Goal: Task Accomplishment & Management: Use online tool/utility

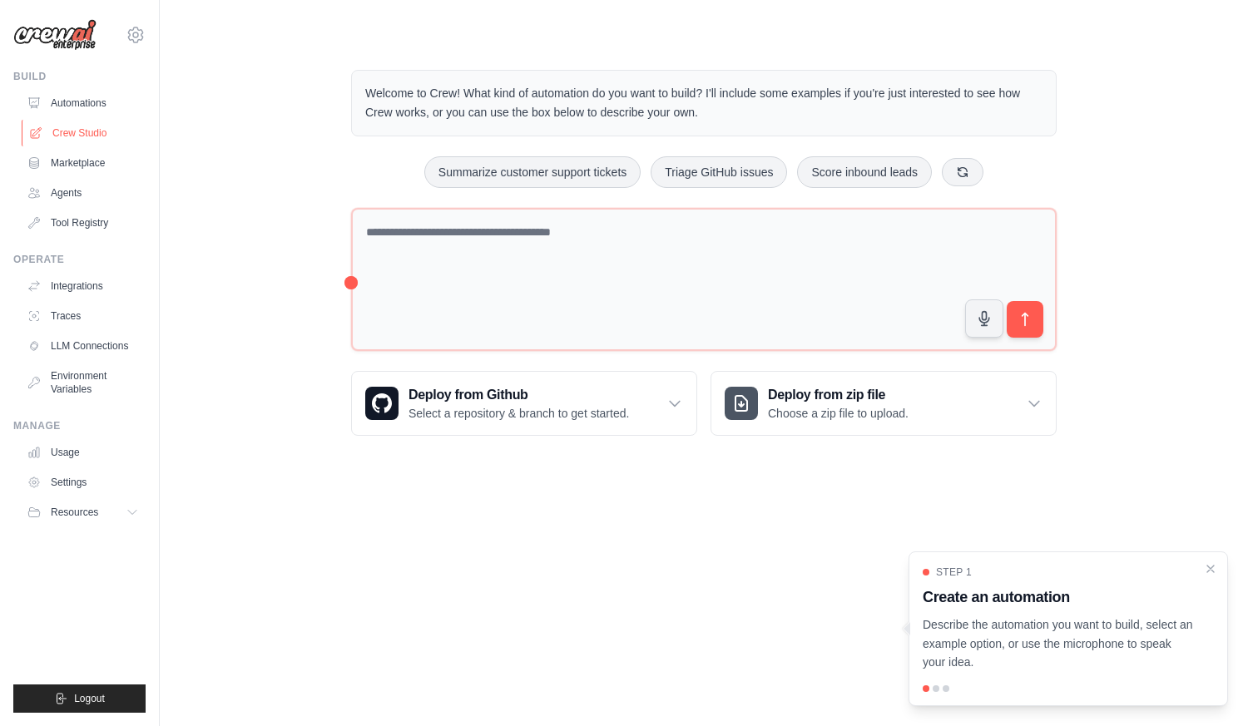
click at [107, 139] on link "Crew Studio" at bounding box center [85, 133] width 126 height 27
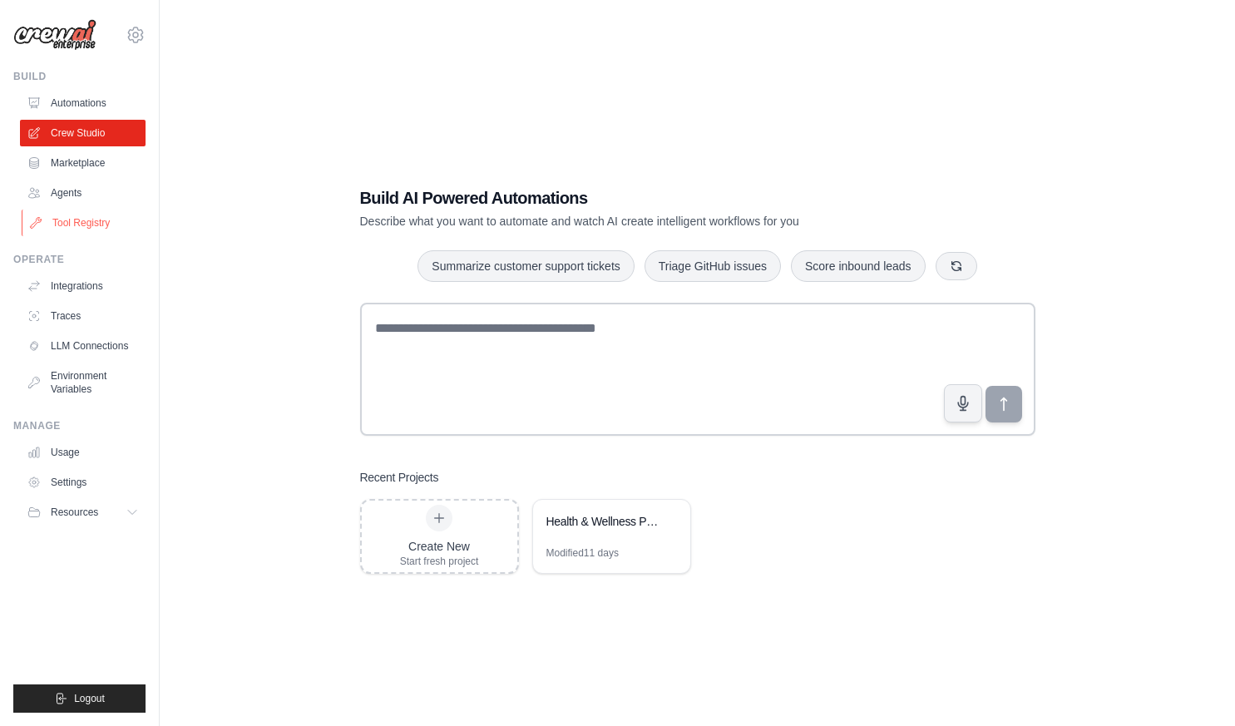
click at [72, 226] on link "Tool Registry" at bounding box center [85, 223] width 126 height 27
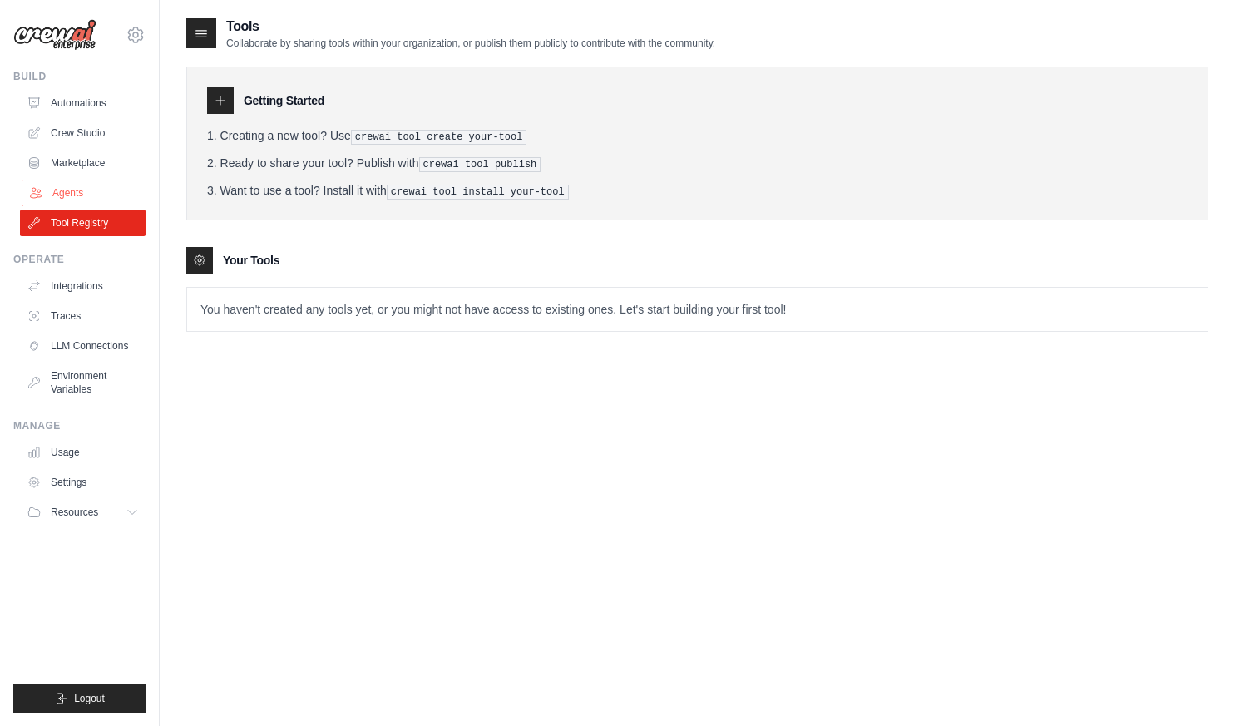
click at [82, 185] on link "Agents" at bounding box center [85, 193] width 126 height 27
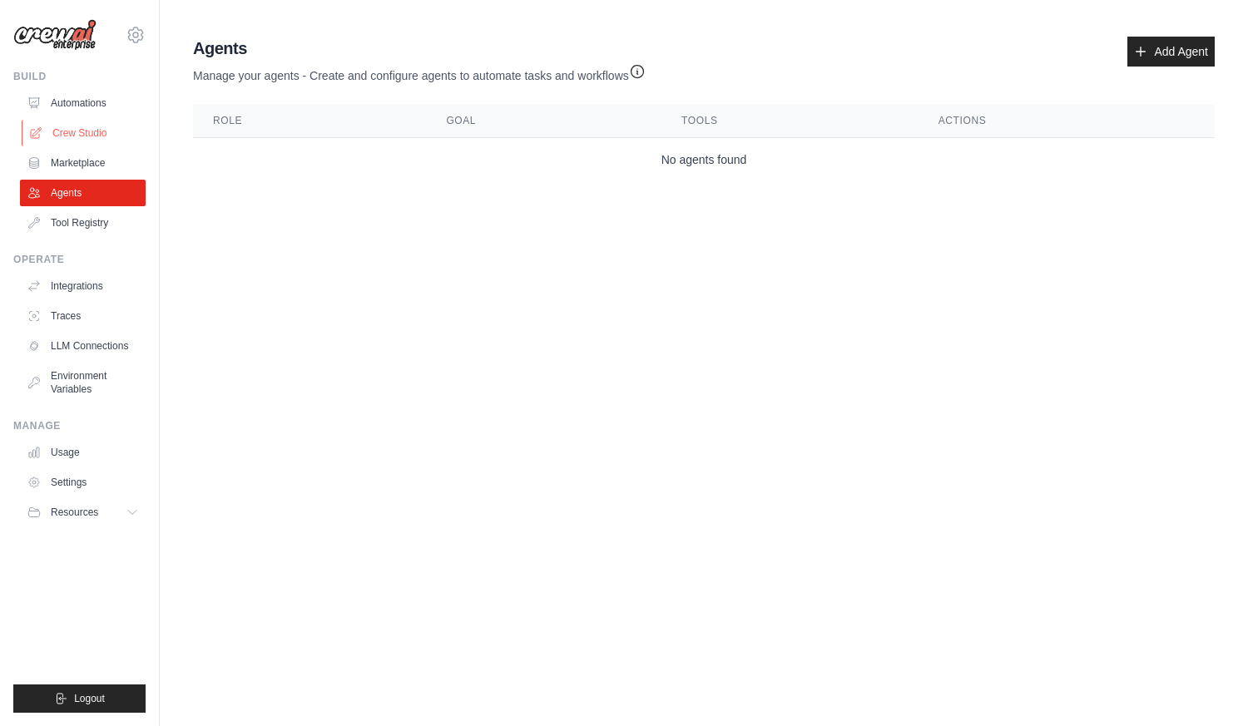
click at [83, 140] on link "Crew Studio" at bounding box center [85, 133] width 126 height 27
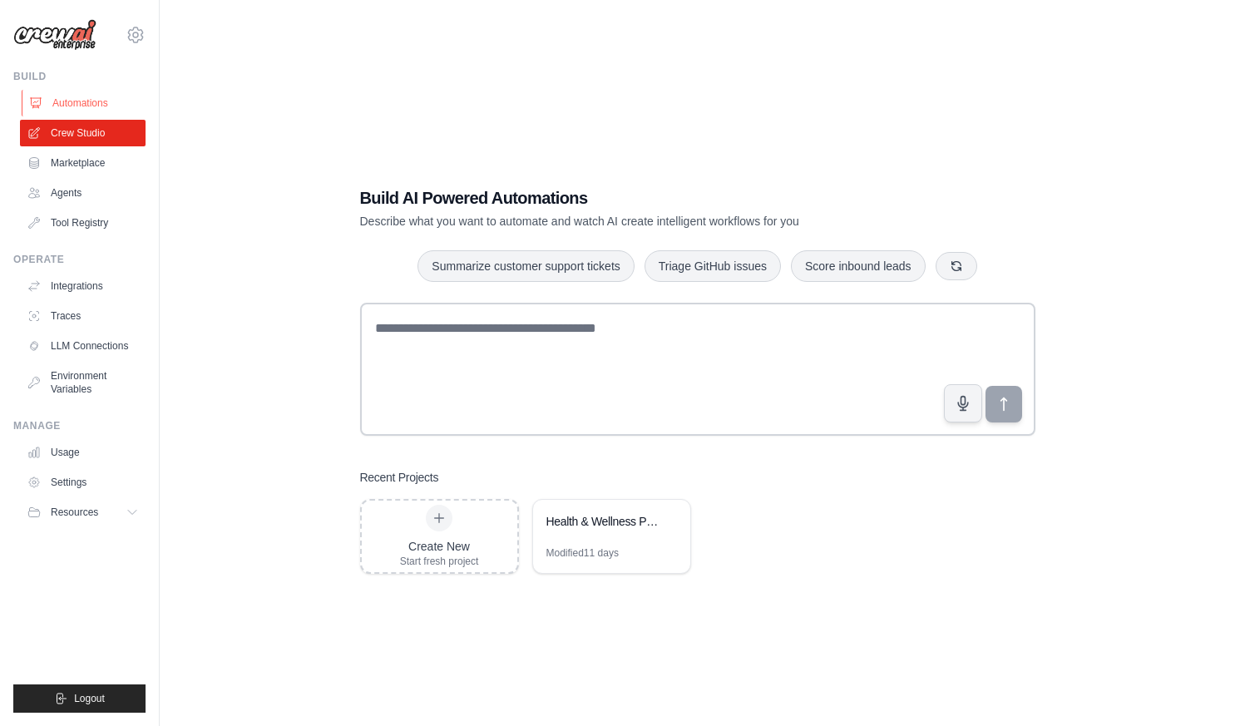
click at [88, 111] on link "Automations" at bounding box center [85, 103] width 126 height 27
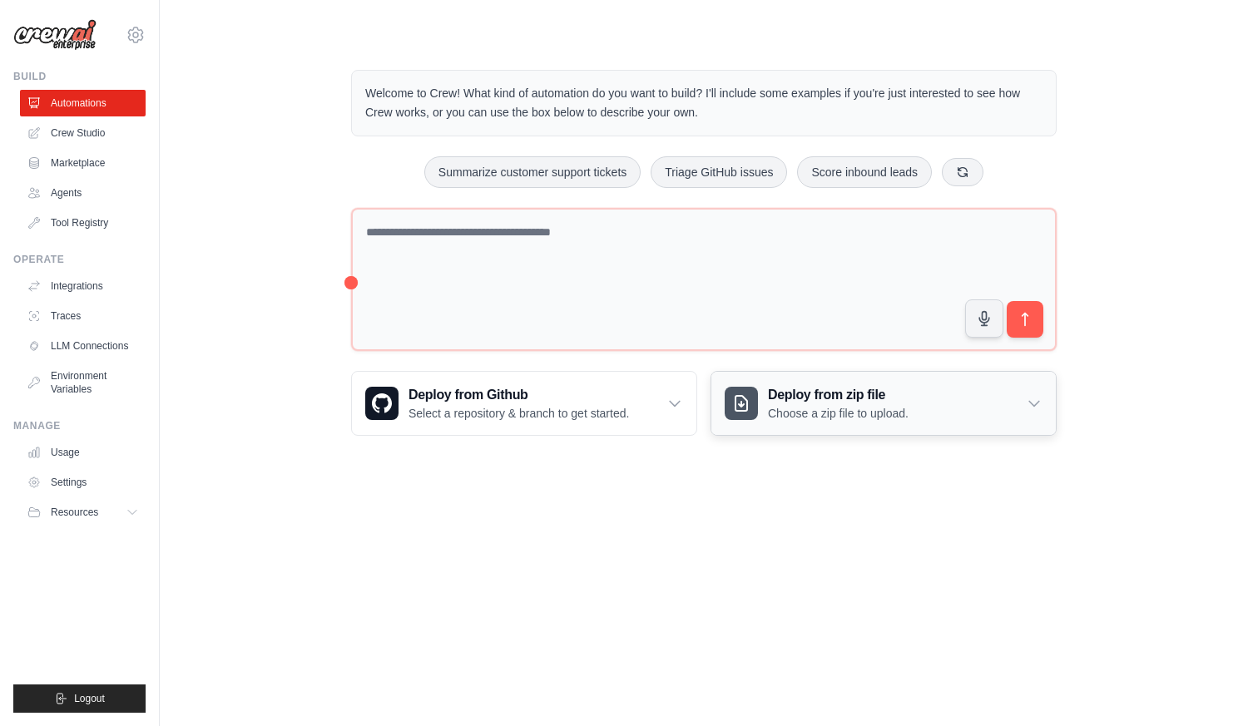
click at [801, 403] on h3 "Deploy from zip file" at bounding box center [838, 395] width 141 height 20
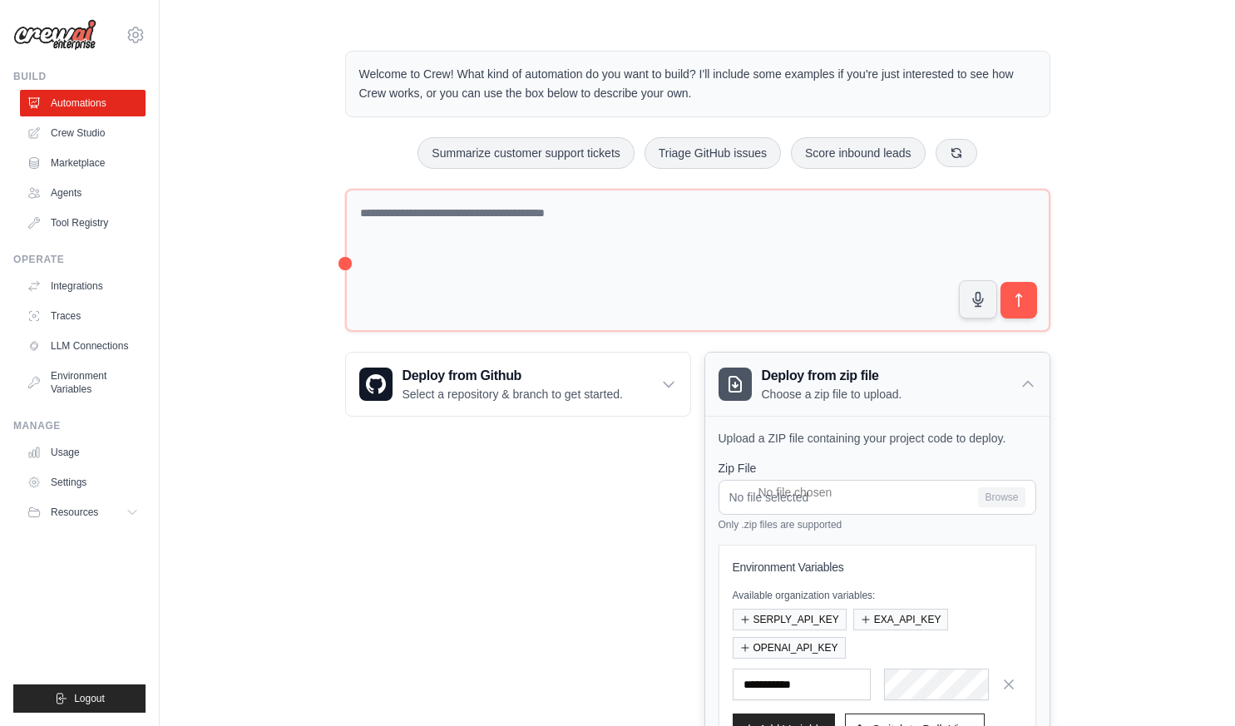
scroll to position [158, 0]
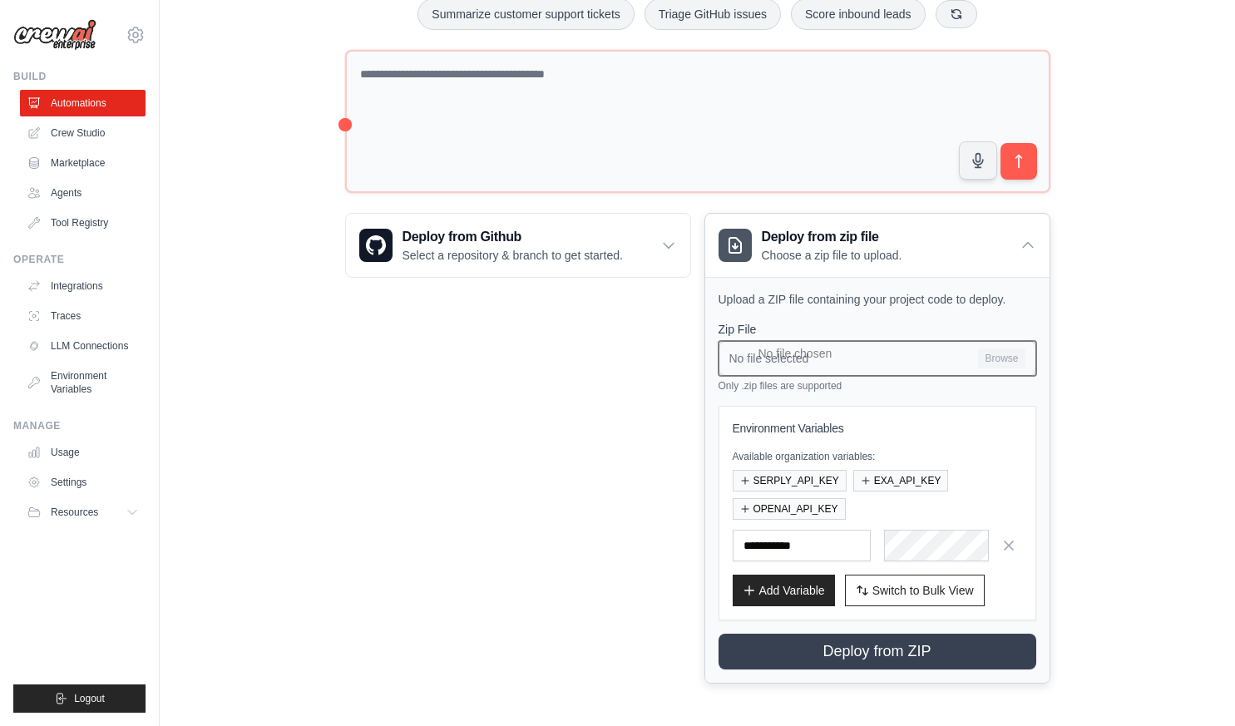
click at [994, 358] on input "No file selected Browse" at bounding box center [878, 358] width 318 height 35
click at [899, 358] on input "No file selected Browse" at bounding box center [878, 358] width 318 height 35
click at [450, 355] on div "Deploy from Github Select a repository & branch to get started. Connect GitHub …" at bounding box center [518, 448] width 346 height 471
